Goal: Information Seeking & Learning: Learn about a topic

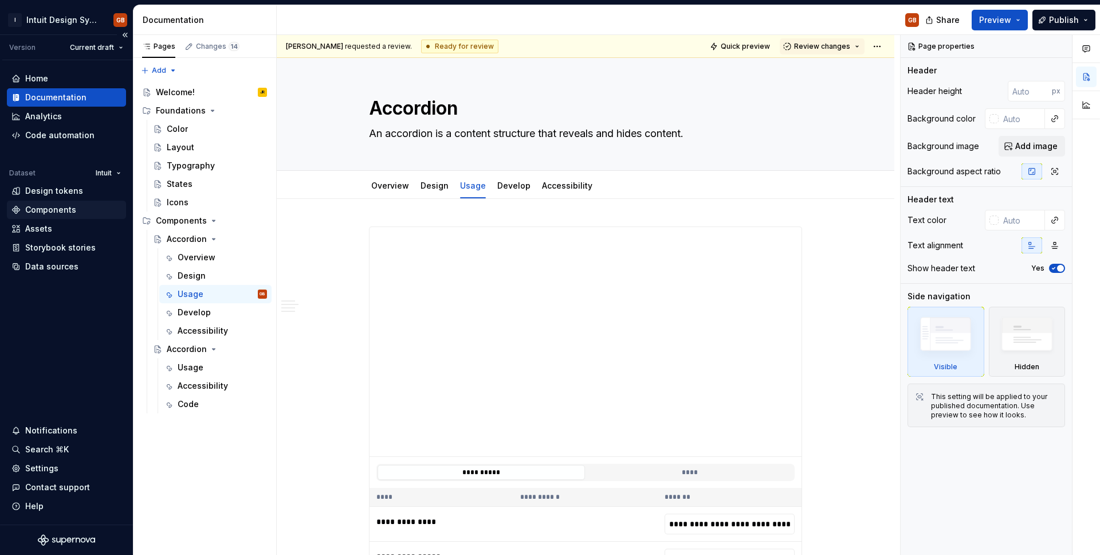
click at [61, 214] on div "Components" at bounding box center [50, 209] width 51 height 11
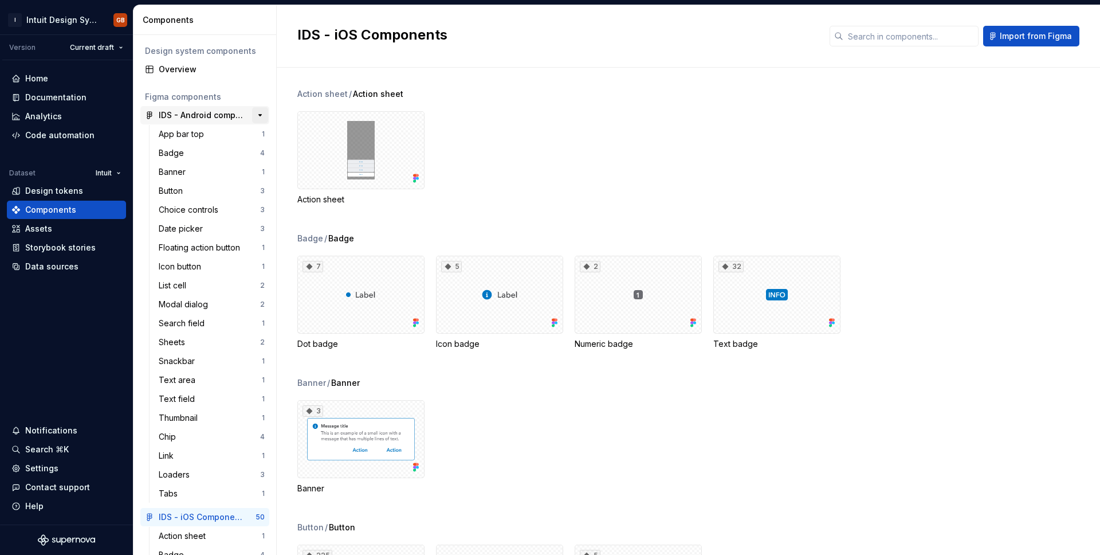
click at [258, 113] on button "button" at bounding box center [260, 115] width 16 height 16
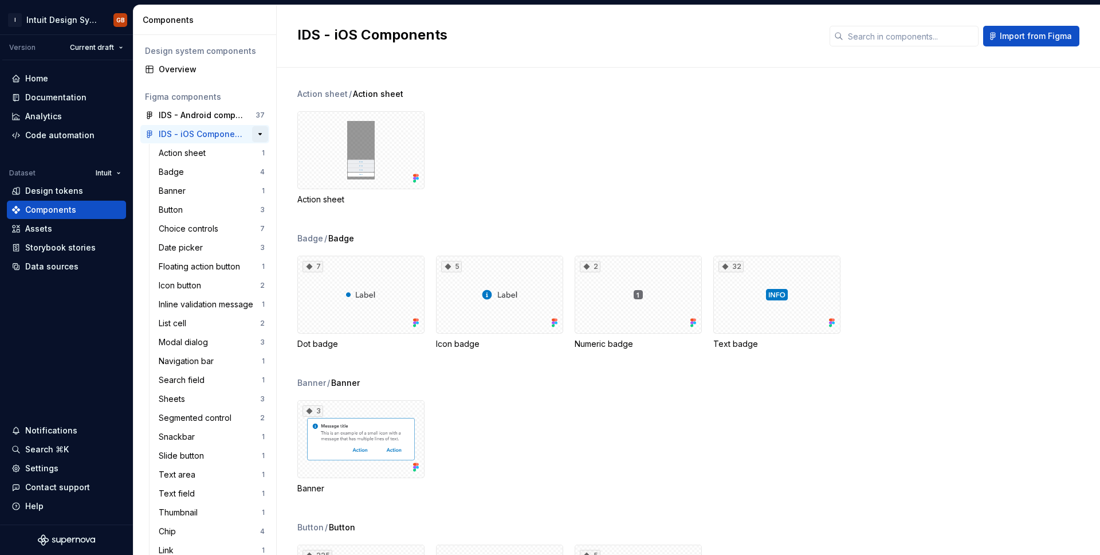
click at [265, 140] on button "button" at bounding box center [260, 134] width 16 height 16
click at [262, 155] on button "button" at bounding box center [260, 153] width 16 height 16
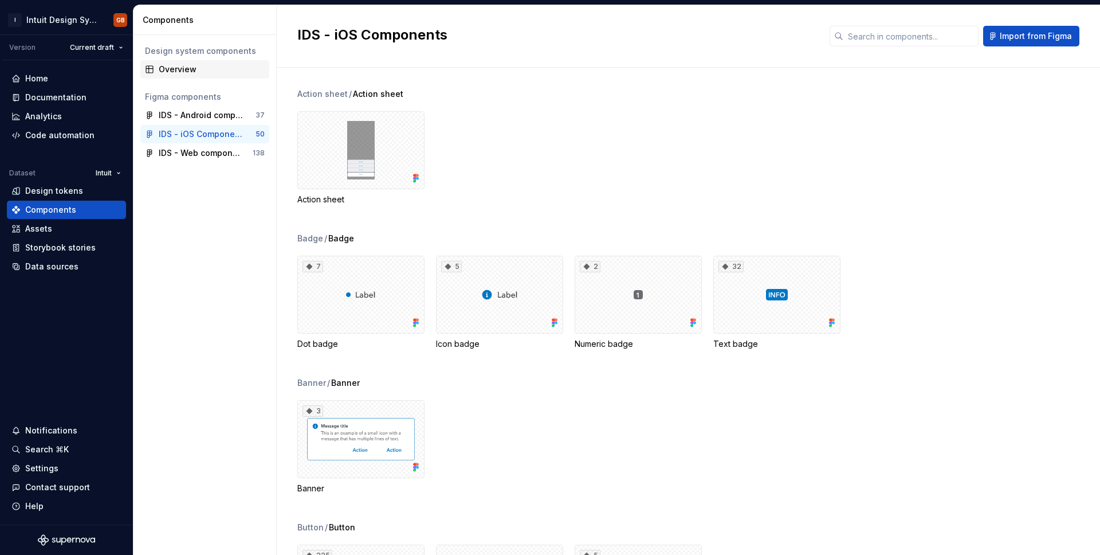
click at [191, 67] on div "Overview" at bounding box center [212, 69] width 106 height 11
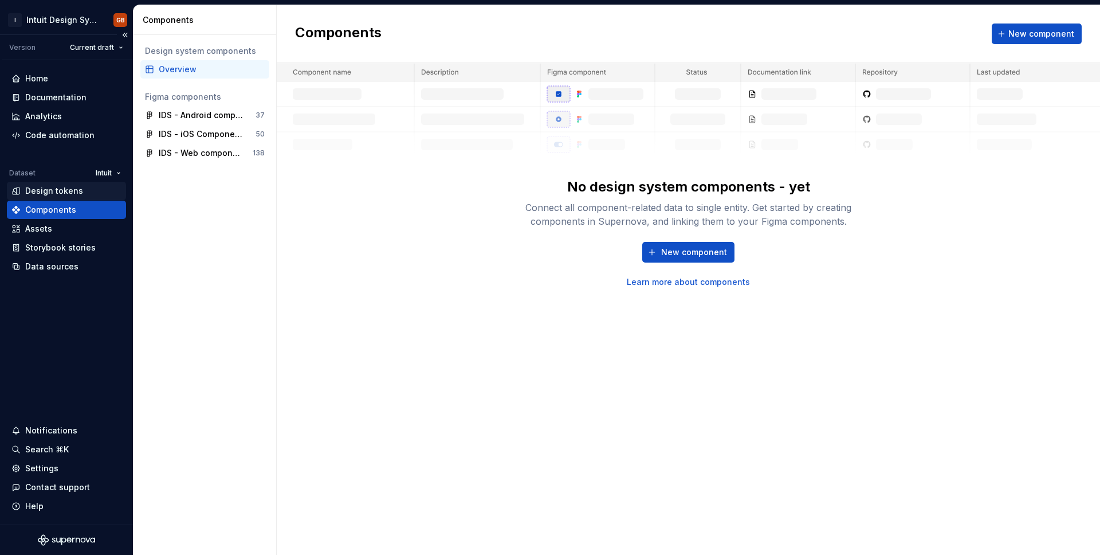
click at [76, 192] on div "Design tokens" at bounding box center [54, 190] width 58 height 11
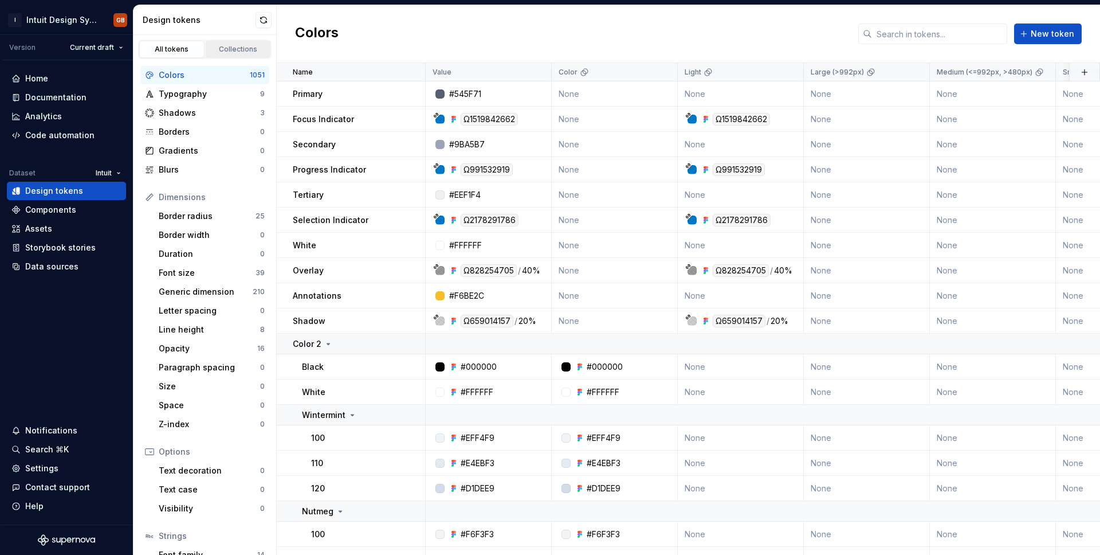
click at [226, 50] on div "Collections" at bounding box center [238, 49] width 57 height 9
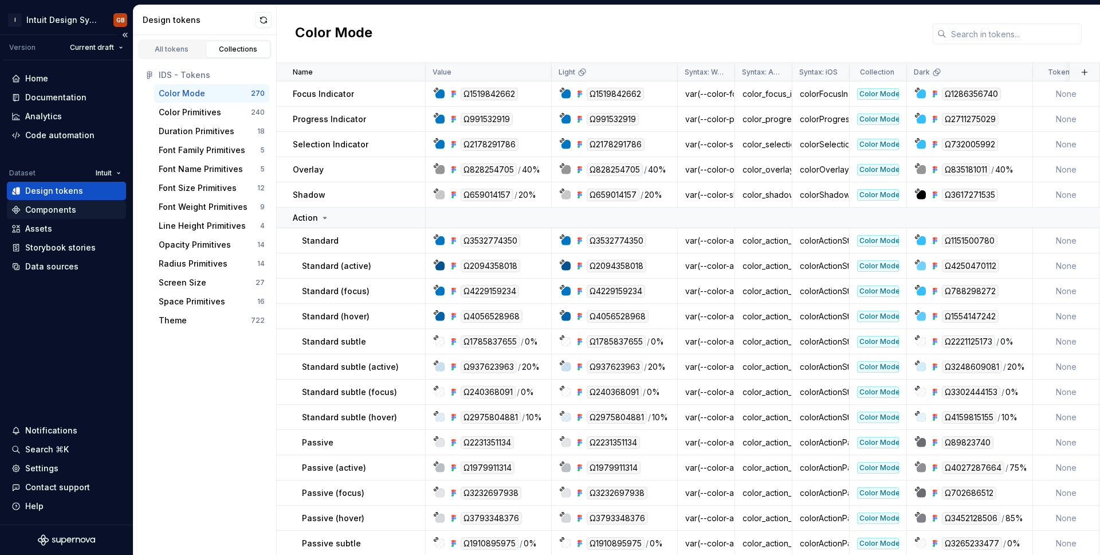
click at [64, 207] on div "Components" at bounding box center [50, 209] width 51 height 11
